Goal: Find specific page/section: Find specific page/section

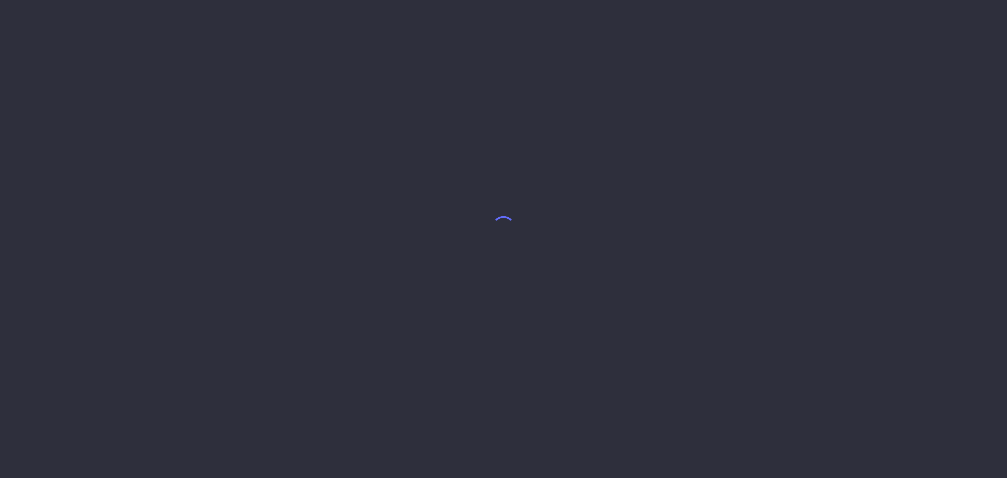
click at [386, 149] on body at bounding box center [503, 239] width 1007 height 478
